Goal: Task Accomplishment & Management: Complete application form

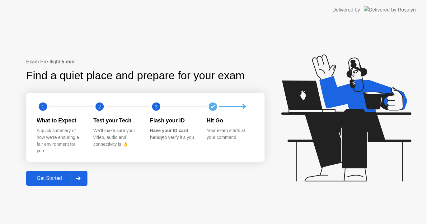
click at [47, 178] on div "Get Started" at bounding box center [49, 179] width 43 height 6
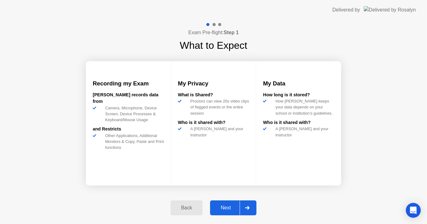
click at [225, 208] on div "Next" at bounding box center [226, 208] width 28 height 6
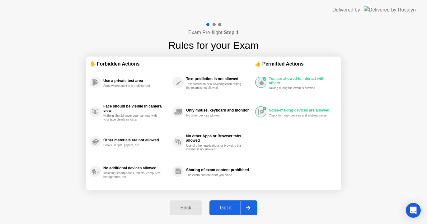
click at [225, 208] on div "Got it" at bounding box center [225, 208] width 29 height 6
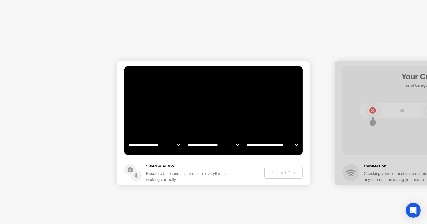
select select "**********"
select select "*******"
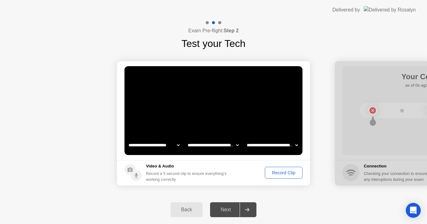
click at [283, 173] on div "Record Clip" at bounding box center [283, 173] width 33 height 5
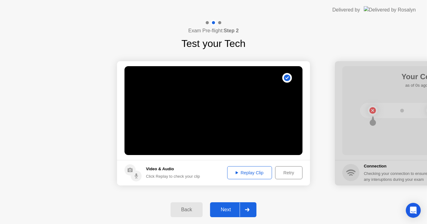
click at [253, 172] on div "Replay Clip" at bounding box center [249, 173] width 40 height 5
click at [222, 209] on div "Next" at bounding box center [226, 210] width 28 height 6
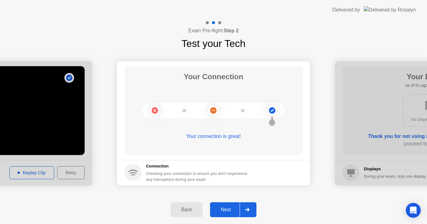
click at [224, 206] on button "Next" at bounding box center [233, 210] width 46 height 15
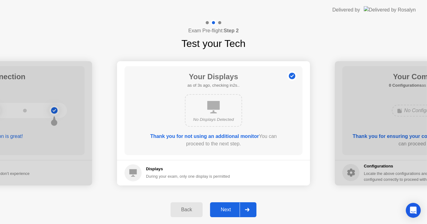
click at [224, 206] on button "Next" at bounding box center [233, 210] width 46 height 15
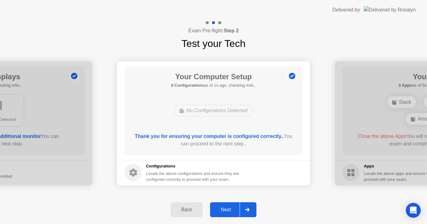
click at [224, 209] on div "Next" at bounding box center [226, 210] width 28 height 6
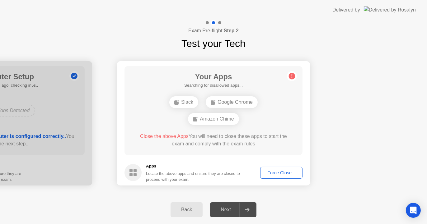
click at [271, 176] on div "Force Close..." at bounding box center [281, 173] width 38 height 5
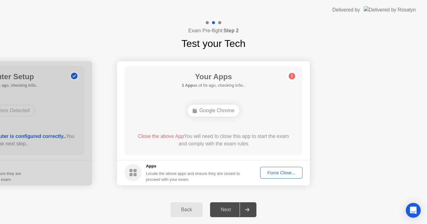
click at [291, 77] on circle at bounding box center [292, 76] width 7 height 7
click at [283, 172] on div "Force Close..." at bounding box center [281, 173] width 38 height 5
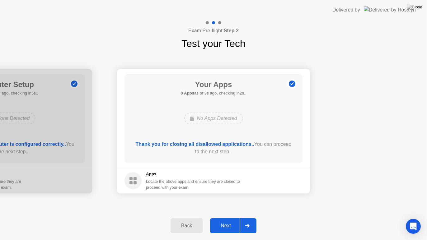
click at [224, 220] on button "Next" at bounding box center [233, 225] width 46 height 15
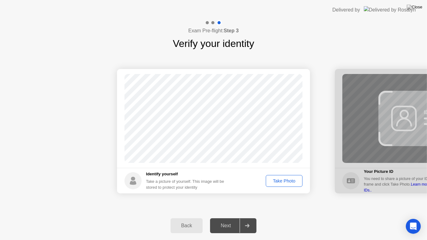
click at [283, 180] on div "Take Photo" at bounding box center [284, 181] width 32 height 5
click at [229, 224] on div "Next" at bounding box center [226, 226] width 28 height 6
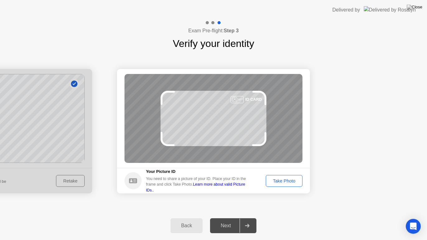
click at [185, 224] on div "Back" at bounding box center [186, 226] width 28 height 6
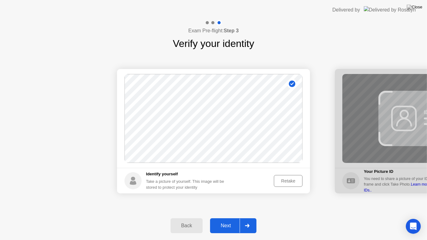
click at [283, 180] on div "Retake" at bounding box center [288, 181] width 24 height 5
click at [283, 180] on div "Take Photo" at bounding box center [284, 181] width 32 height 5
click at [231, 221] on button "Next" at bounding box center [233, 225] width 46 height 15
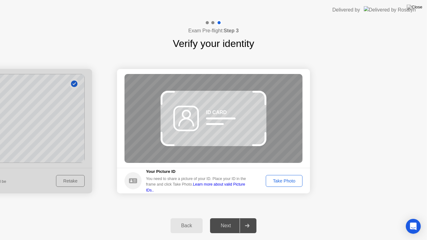
click at [269, 188] on footer "Your Picture ID You need to share a picture of your ID. Place your ID in the fr…" at bounding box center [213, 181] width 193 height 26
click at [275, 182] on div "Take Photo" at bounding box center [284, 181] width 32 height 5
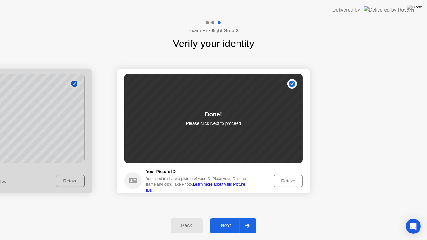
click at [227, 224] on div "Next" at bounding box center [226, 226] width 28 height 6
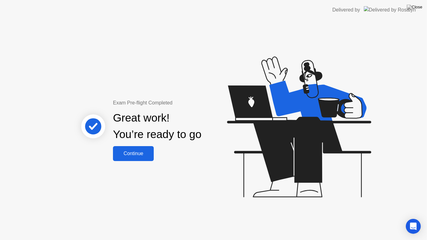
click at [144, 155] on div "Continue" at bounding box center [133, 154] width 37 height 6
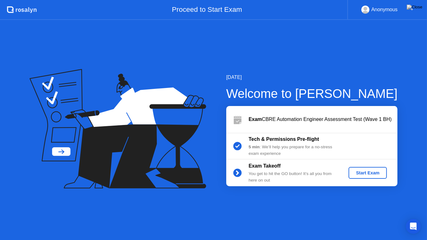
click at [367, 176] on div "Start Exam" at bounding box center [367, 173] width 33 height 5
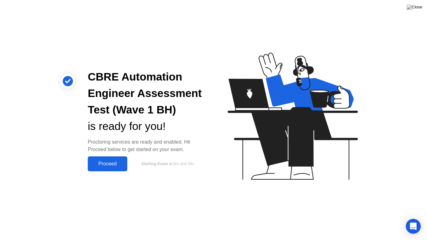
click at [112, 163] on div "Proceed" at bounding box center [108, 164] width 36 height 6
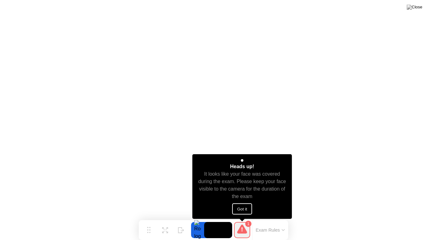
click at [246, 206] on button "Got it" at bounding box center [242, 209] width 20 height 11
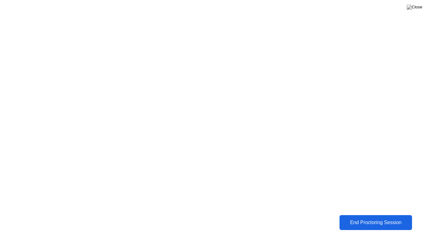
click at [368, 223] on div "End Proctoring Session" at bounding box center [375, 223] width 69 height 6
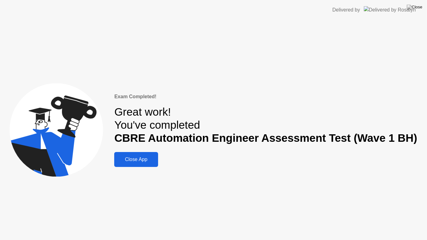
click at [147, 162] on div "Close App" at bounding box center [136, 160] width 40 height 6
